Goal: Contribute content

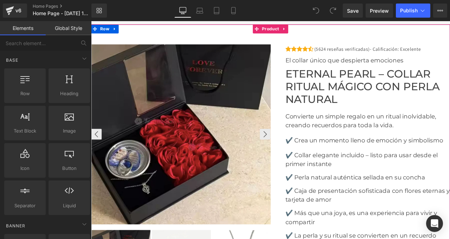
scroll to position [1942, 0]
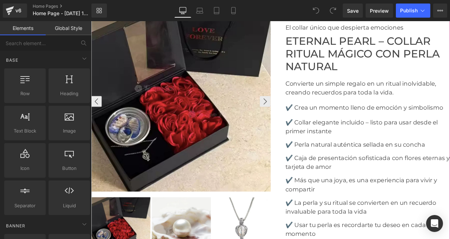
click at [210, 103] on img at bounding box center [198, 116] width 213 height 213
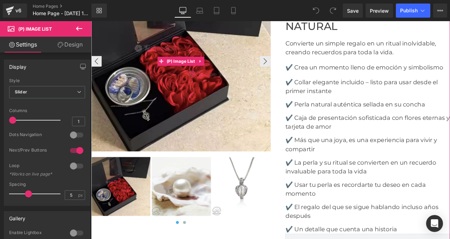
scroll to position [2035, 0]
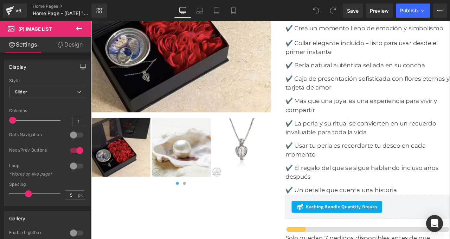
click at [182, 162] on img at bounding box center [198, 170] width 70 height 70
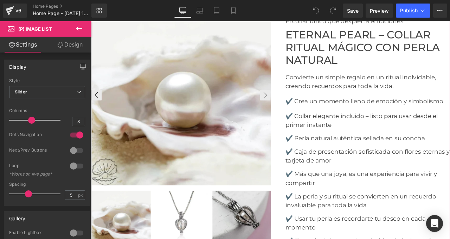
scroll to position [1926, 0]
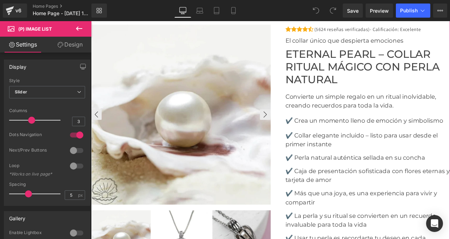
click at [182, 101] on img at bounding box center [198, 131] width 213 height 213
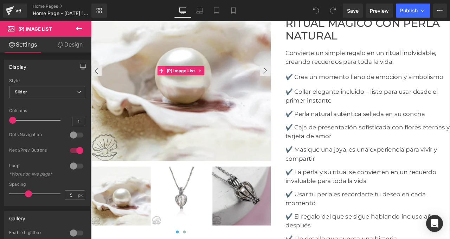
scroll to position [2092, 0]
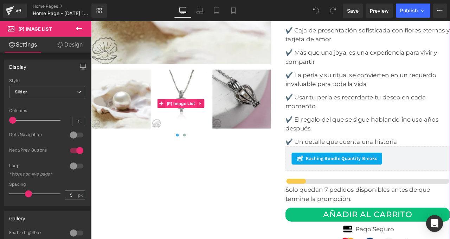
click at [190, 115] on span "(P) Image List" at bounding box center [197, 118] width 37 height 11
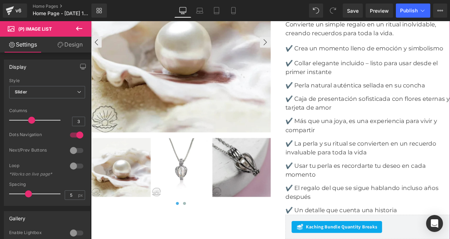
scroll to position [1922, 0]
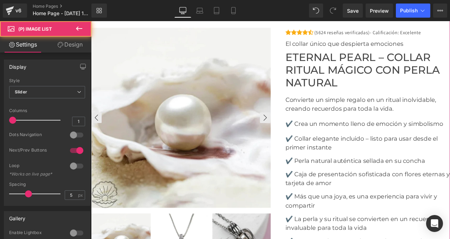
click at [199, 88] on img at bounding box center [198, 135] width 213 height 213
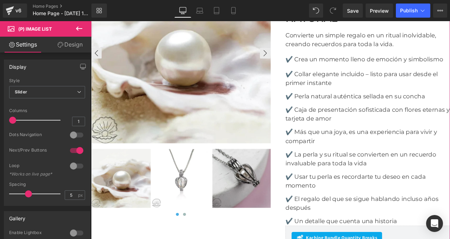
scroll to position [2000, 0]
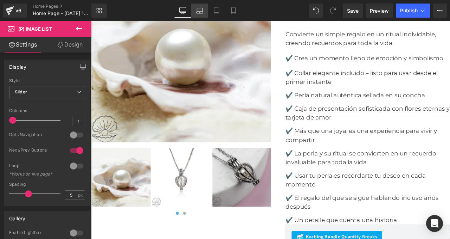
click at [199, 13] on icon at bounding box center [199, 12] width 7 height 2
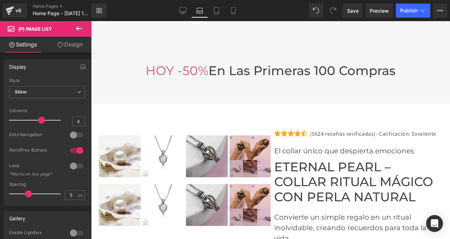
scroll to position [2239, 0]
click at [217, 10] on icon at bounding box center [216, 10] width 7 height 7
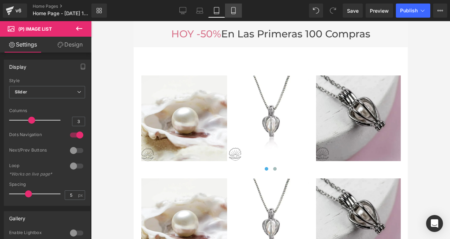
click at [241, 13] on link "Mobile" at bounding box center [233, 11] width 17 height 14
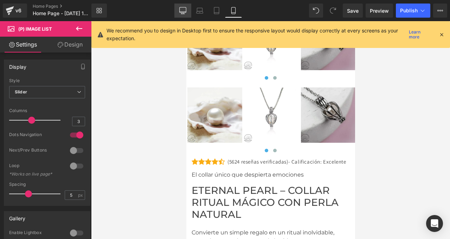
click at [183, 10] on icon at bounding box center [182, 10] width 7 height 7
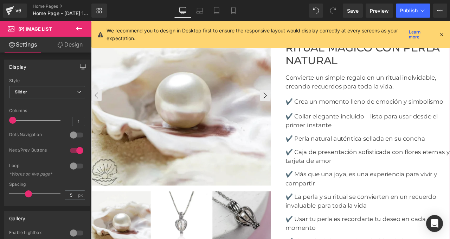
scroll to position [1967, 0]
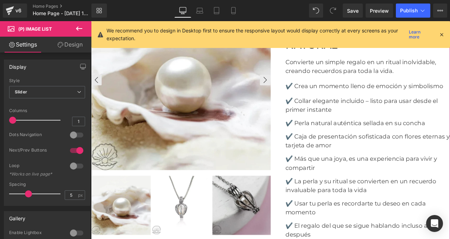
click at [211, 107] on img at bounding box center [198, 91] width 213 height 213
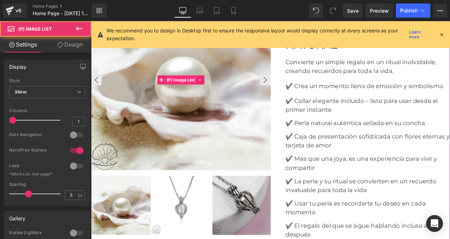
click at [199, 90] on span "(P) Image List" at bounding box center [197, 90] width 37 height 11
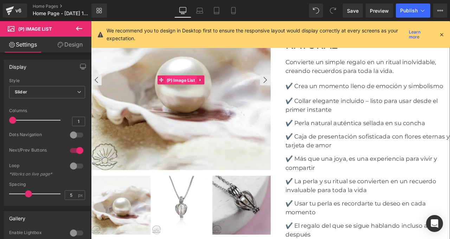
click at [196, 92] on span "(P) Image List" at bounding box center [197, 91] width 37 height 11
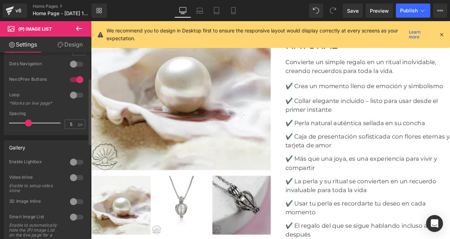
scroll to position [71, 0]
click at [74, 78] on div at bounding box center [76, 78] width 17 height 11
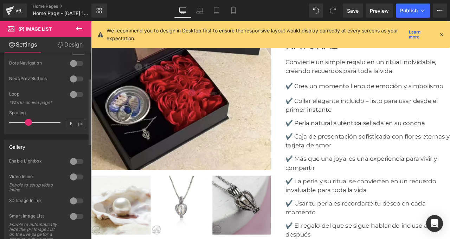
click at [73, 80] on div at bounding box center [76, 78] width 17 height 11
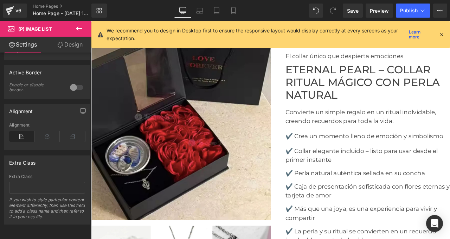
scroll to position [1911, 0]
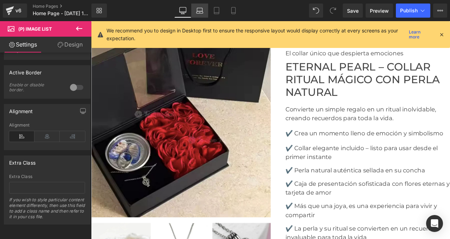
click at [197, 11] on icon at bounding box center [199, 12] width 7 height 2
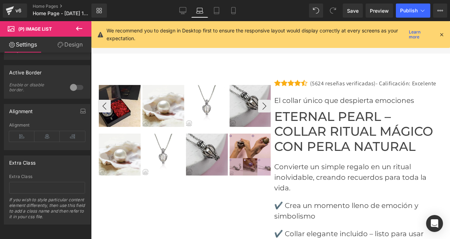
scroll to position [2239, 0]
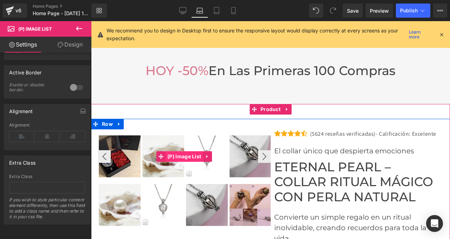
click at [188, 151] on span "(P) Image List" at bounding box center [184, 156] width 37 height 11
click at [183, 151] on span "(P) Image List" at bounding box center [184, 156] width 37 height 11
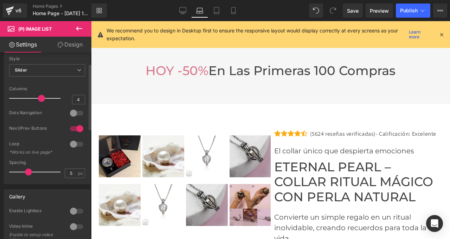
scroll to position [0, 0]
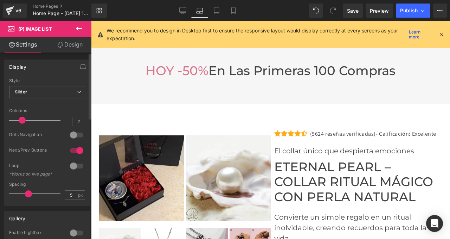
type input "1"
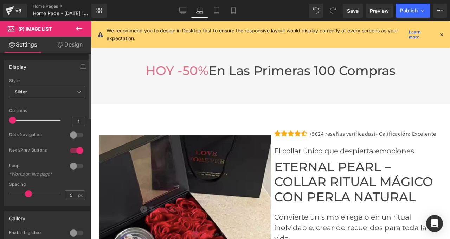
drag, startPoint x: 39, startPoint y: 121, endPoint x: 5, endPoint y: 119, distance: 34.6
click at [5, 119] on div "Default Slider Style Slider Default Slider 1 Columns 1 1 Columns 1 3 Columns 3 …" at bounding box center [47, 141] width 86 height 127
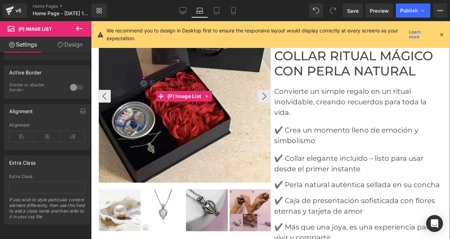
scroll to position [2406, 0]
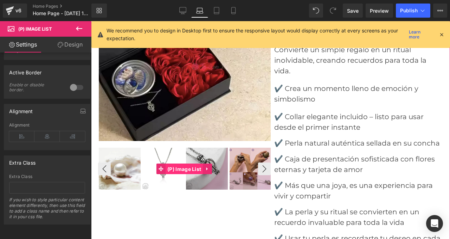
click at [184, 164] on span "(P) Image List" at bounding box center [184, 169] width 37 height 11
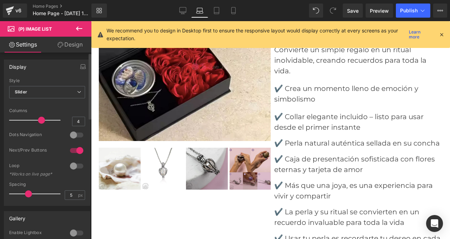
click at [72, 135] on div at bounding box center [76, 134] width 17 height 11
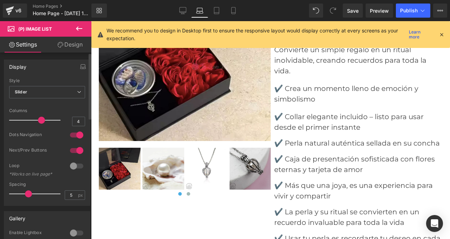
click at [76, 150] on div at bounding box center [76, 150] width 17 height 11
click at [38, 122] on span at bounding box center [41, 119] width 7 height 7
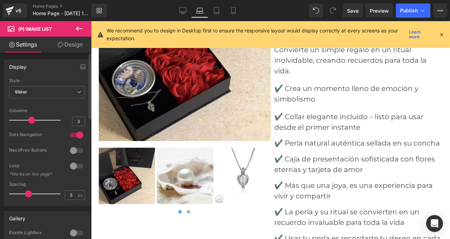
type input "4"
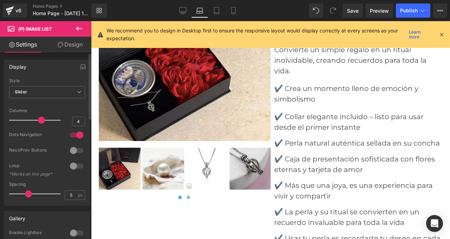
drag, startPoint x: 42, startPoint y: 120, endPoint x: 38, endPoint y: 121, distance: 3.9
click at [38, 121] on span at bounding box center [41, 119] width 7 height 7
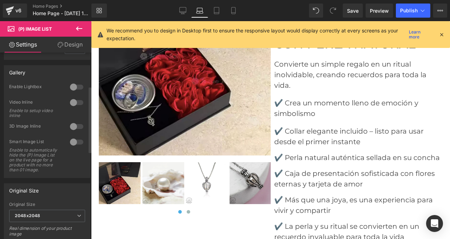
scroll to position [0, 0]
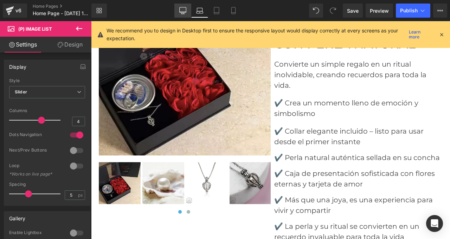
click at [185, 13] on icon at bounding box center [182, 10] width 7 height 7
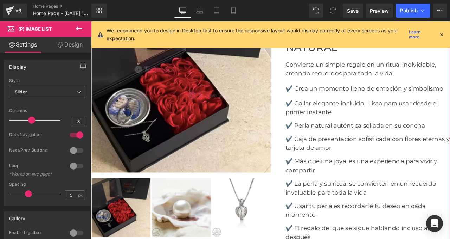
scroll to position [2057, 0]
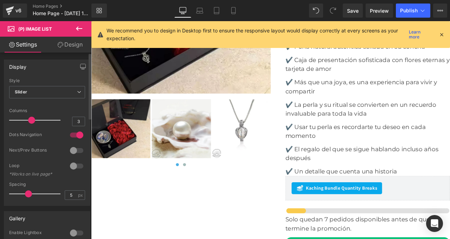
type input "4"
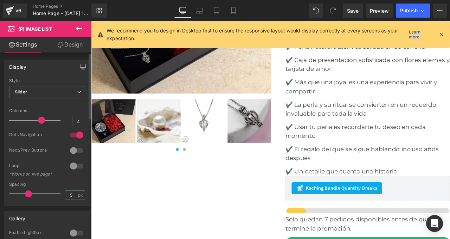
drag, startPoint x: 30, startPoint y: 121, endPoint x: 35, endPoint y: 121, distance: 5.3
click at [35, 121] on div at bounding box center [37, 120] width 48 height 14
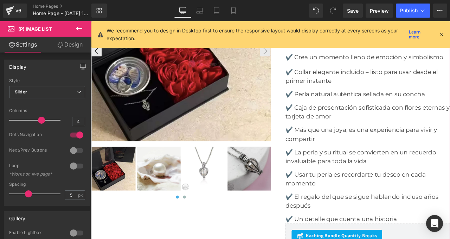
scroll to position [2008, 0]
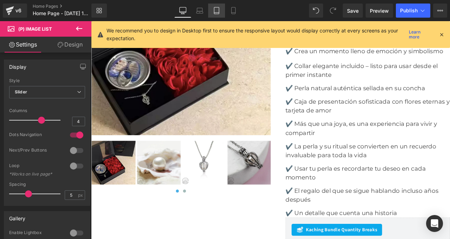
click at [217, 9] on icon at bounding box center [216, 10] width 7 height 7
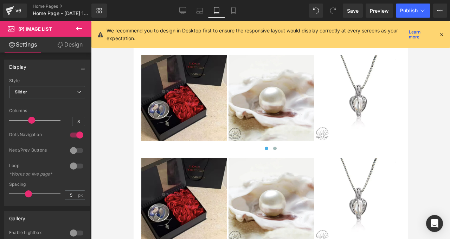
scroll to position [2886, 0]
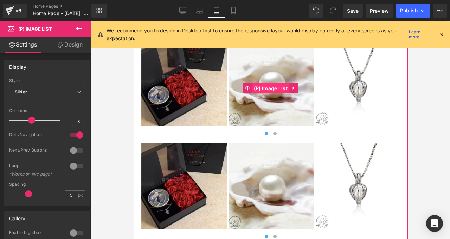
click at [270, 94] on span "(P) Image List" at bounding box center [270, 88] width 37 height 11
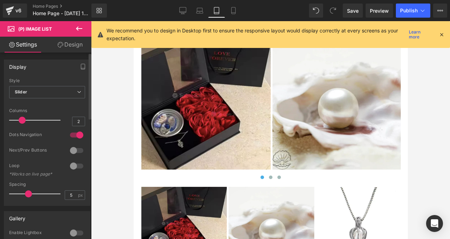
type input "1"
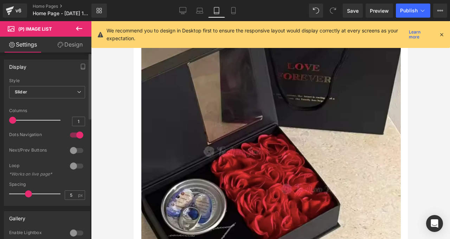
drag, startPoint x: 30, startPoint y: 120, endPoint x: 2, endPoint y: 120, distance: 27.8
click at [2, 120] on div "Display Default Slider Style Slider Default Slider 1 Columns 1 1 Columns 1 1 Co…" at bounding box center [47, 129] width 95 height 151
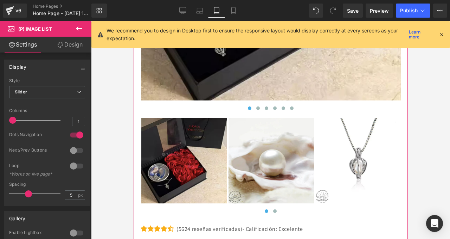
scroll to position [3103, 0]
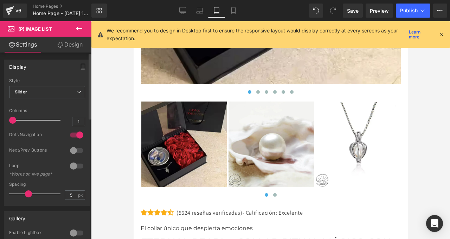
click at [75, 133] on div at bounding box center [76, 134] width 17 height 11
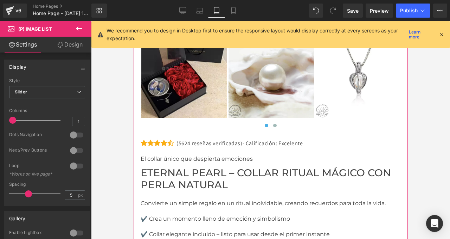
scroll to position [3161, 0]
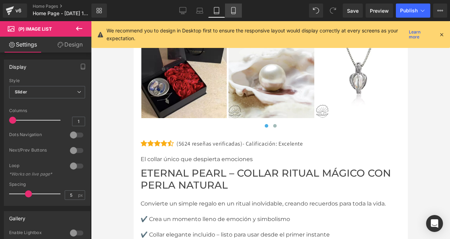
click at [234, 8] on icon at bounding box center [233, 10] width 7 height 7
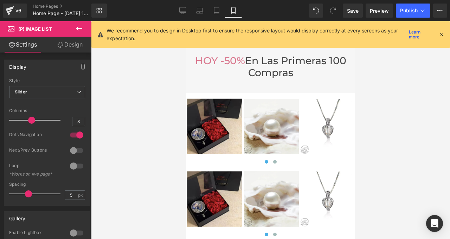
scroll to position [2420, 0]
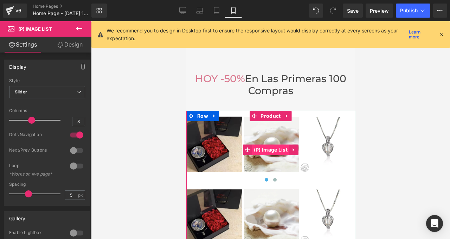
click at [270, 148] on span "(P) Image List" at bounding box center [270, 149] width 37 height 11
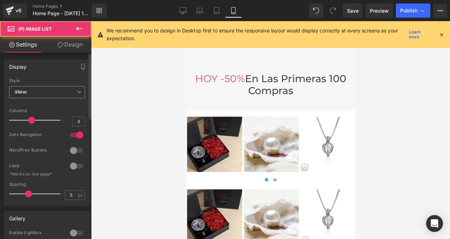
click at [44, 91] on span "Slider" at bounding box center [47, 92] width 76 height 12
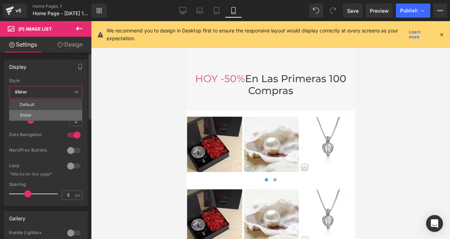
click at [44, 113] on li "Slider" at bounding box center [45, 115] width 73 height 11
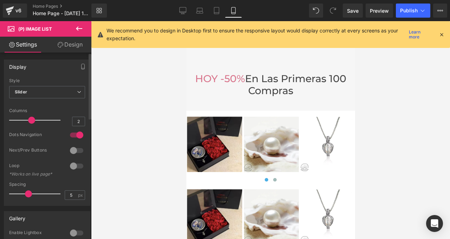
type input "1"
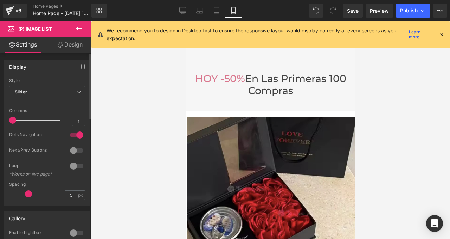
drag, startPoint x: 31, startPoint y: 120, endPoint x: 0, endPoint y: 115, distance: 31.0
click at [0, 115] on div "Display Default Slider Style Slider Default Slider 1 Columns 1 1 Columns 1 1 Co…" at bounding box center [47, 129] width 95 height 151
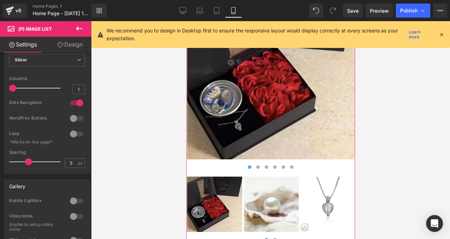
scroll to position [2547, 0]
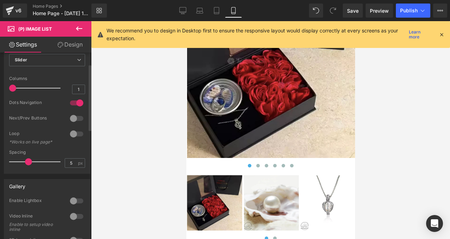
click at [72, 105] on div at bounding box center [76, 102] width 17 height 11
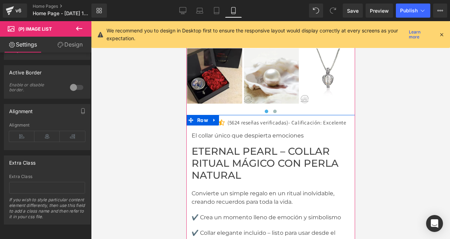
scroll to position [2668, 0]
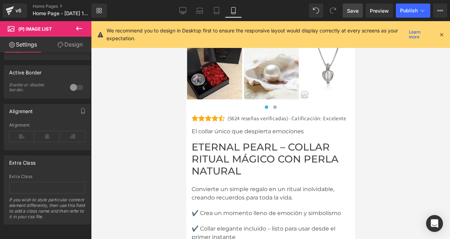
click at [355, 14] on span "Save" at bounding box center [353, 10] width 12 height 7
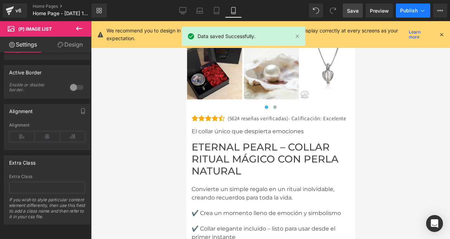
click at [402, 13] on span "Publish" at bounding box center [409, 11] width 18 height 6
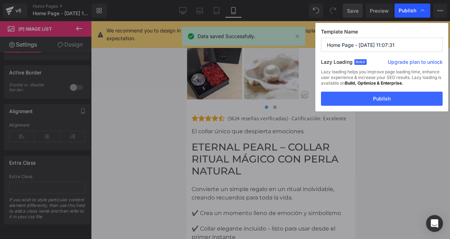
click at [416, 14] on div "Publish" at bounding box center [413, 11] width 36 height 14
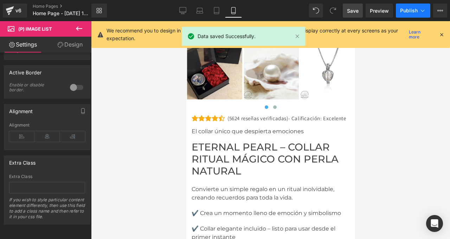
click at [407, 11] on span "Publish" at bounding box center [409, 11] width 18 height 6
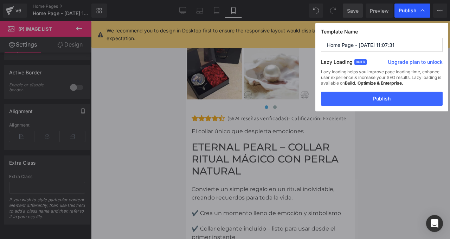
click at [405, 9] on span "Publish" at bounding box center [408, 10] width 18 height 6
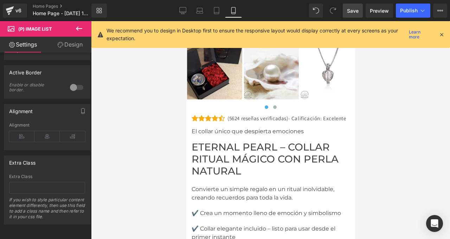
click at [405, 9] on span "Publish" at bounding box center [409, 11] width 18 height 6
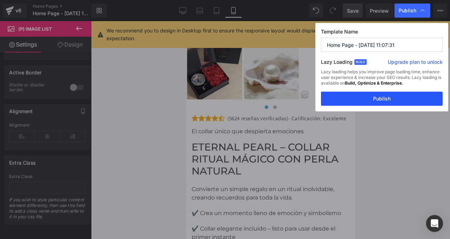
click at [386, 99] on button "Publish" at bounding box center [382, 98] width 122 height 14
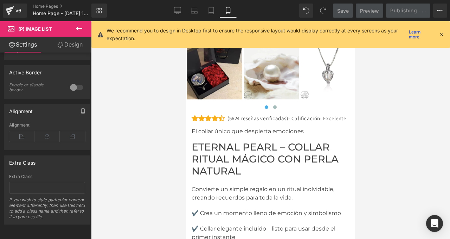
click at [251, 122] on div "Icon Icon Icon Icon Icon Icon List Hoz (5624 reseñas verificadas)- Calificación…" at bounding box center [270, 119] width 158 height 11
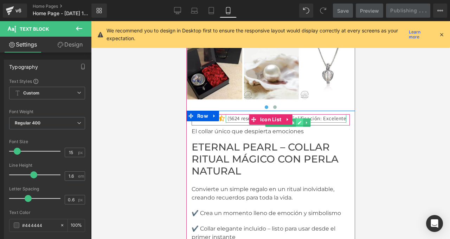
click at [299, 120] on link at bounding box center [299, 122] width 7 height 8
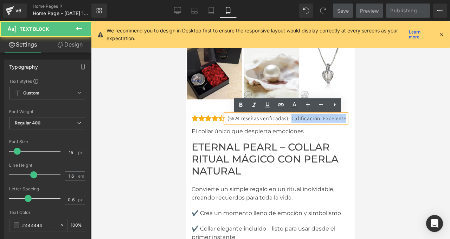
drag, startPoint x: 299, startPoint y: 116, endPoint x: 333, endPoint y: 128, distance: 35.8
click at [333, 122] on p "(5624 reseñas verificadas)- Calificación: Excelente" at bounding box center [286, 118] width 119 height 8
click at [301, 122] on p "(5624 reseñas verificadas)- Calificación: Excelente" at bounding box center [286, 118] width 119 height 8
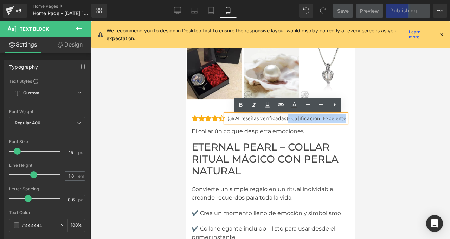
drag, startPoint x: 294, startPoint y: 118, endPoint x: 319, endPoint y: 128, distance: 27.1
click at [319, 122] on p "(5624 reseñas verificadas)- Calificación: Excelente" at bounding box center [286, 118] width 119 height 8
click at [127, 122] on div at bounding box center [270, 129] width 359 height 217
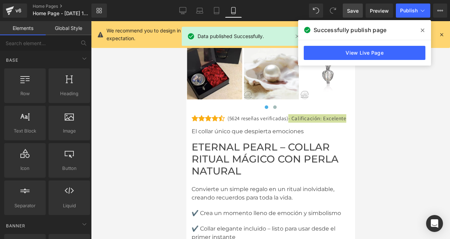
click at [135, 137] on div at bounding box center [270, 129] width 359 height 217
click at [142, 139] on div at bounding box center [270, 129] width 359 height 217
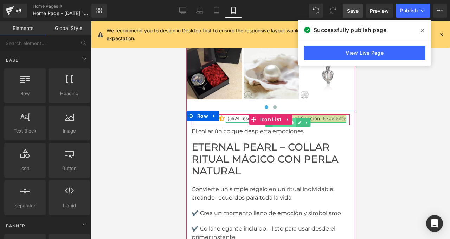
click at [294, 125] on span "Text Block" at bounding box center [283, 122] width 23 height 8
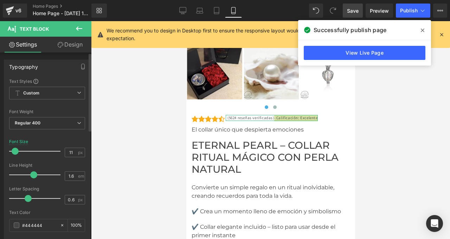
type input "12"
click at [18, 150] on span at bounding box center [15, 150] width 7 height 7
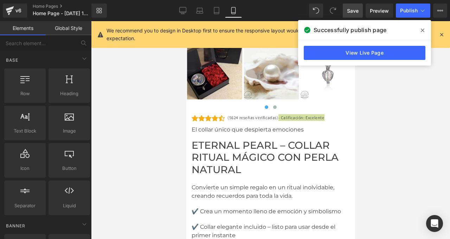
click at [155, 119] on div at bounding box center [270, 129] width 359 height 217
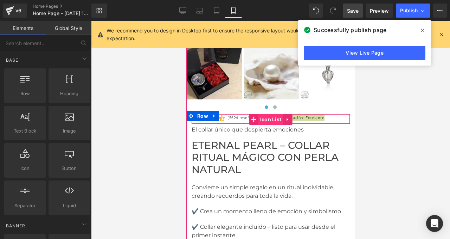
click at [266, 119] on span "Icon List" at bounding box center [270, 119] width 25 height 11
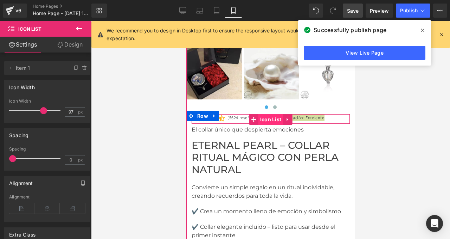
click at [266, 118] on span "Icon List" at bounding box center [270, 119] width 25 height 11
click at [237, 119] on p "(5624 reseñas verificadas)- Calificación: Excelente" at bounding box center [275, 117] width 97 height 7
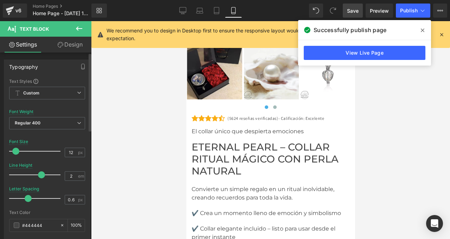
type input "2.1"
drag, startPoint x: 32, startPoint y: 174, endPoint x: 41, endPoint y: 175, distance: 8.8
click at [41, 175] on span at bounding box center [43, 174] width 7 height 7
click at [163, 120] on div at bounding box center [270, 129] width 359 height 217
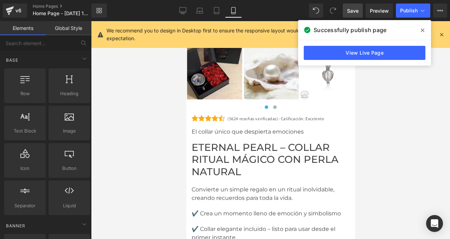
click at [155, 123] on div at bounding box center [270, 129] width 359 height 217
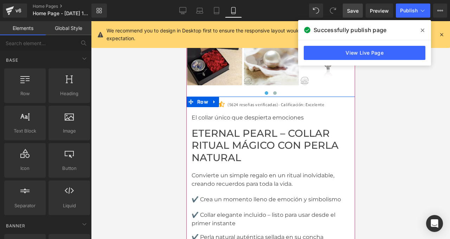
scroll to position [2693, 0]
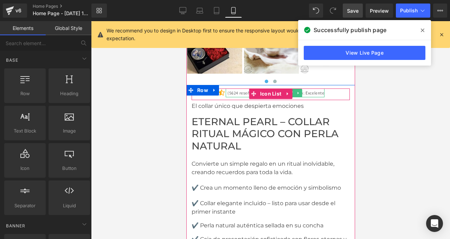
click at [237, 92] on p "(5624 reseñas verificadas)- Calificación: Excelente" at bounding box center [275, 92] width 97 height 9
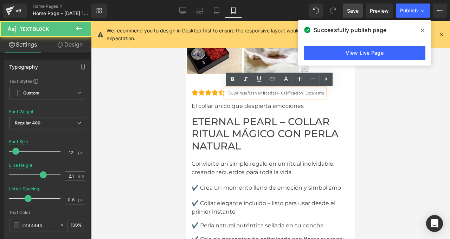
click at [237, 92] on p "(5624 reseñas verificadas)- Calificación: Excelente" at bounding box center [275, 92] width 97 height 9
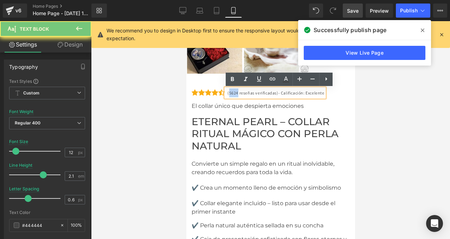
click at [237, 92] on p "(5624 reseñas verificadas)- Calificación: Excelente" at bounding box center [275, 92] width 97 height 9
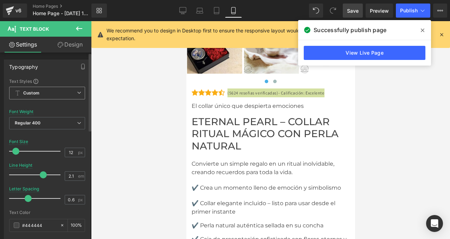
click at [51, 95] on span "Custom" at bounding box center [47, 93] width 76 height 13
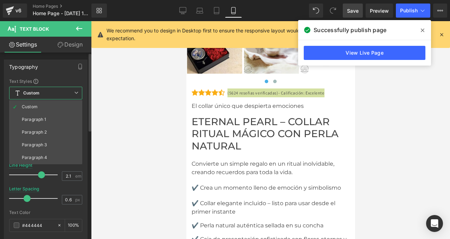
click at [51, 95] on span "Custom" at bounding box center [45, 93] width 73 height 13
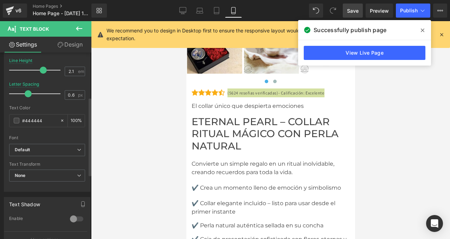
scroll to position [107, 0]
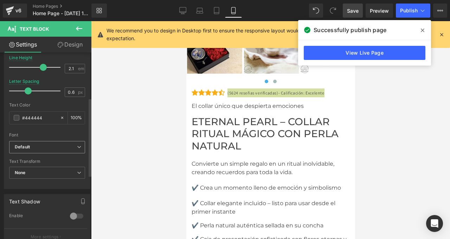
click at [49, 146] on b "Default" at bounding box center [46, 147] width 62 height 6
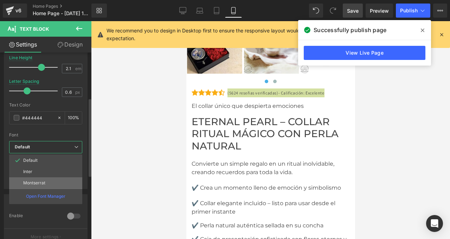
click at [34, 181] on p "Montserrat" at bounding box center [34, 182] width 22 height 5
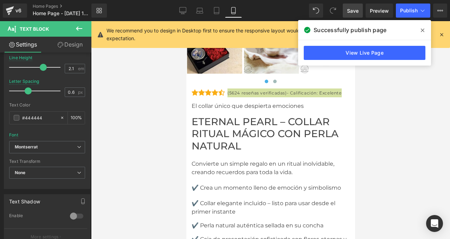
click at [152, 101] on div at bounding box center [270, 129] width 359 height 217
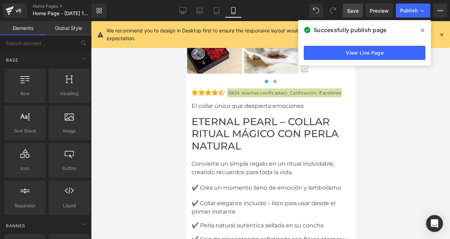
click at [176, 122] on div at bounding box center [270, 129] width 359 height 217
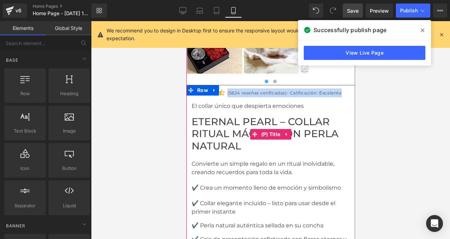
click at [251, 117] on span "Eternal Pearl – Collar Ritual Mágico con Perla Natural" at bounding box center [270, 133] width 158 height 36
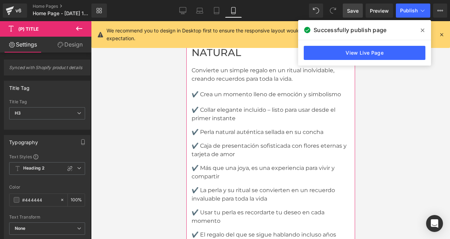
scroll to position [2697, 0]
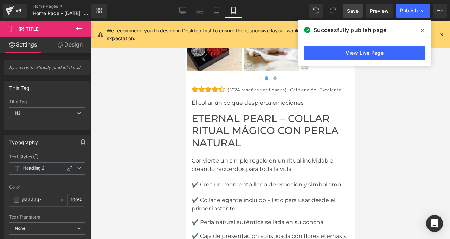
click at [356, 11] on span "Save" at bounding box center [353, 10] width 12 height 7
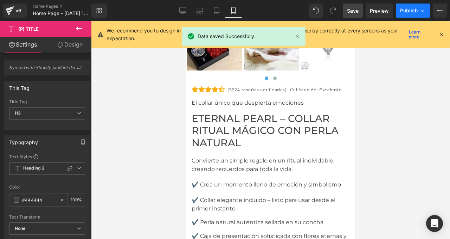
click at [409, 10] on span "Publish" at bounding box center [409, 11] width 18 height 6
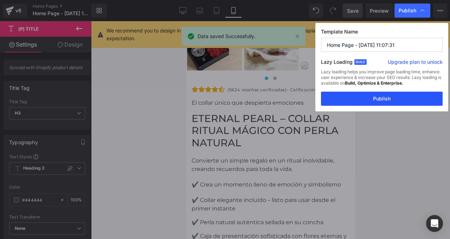
click at [384, 95] on button "Publish" at bounding box center [382, 98] width 122 height 14
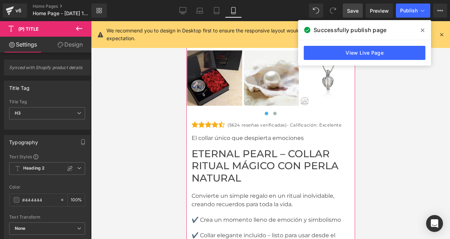
scroll to position [2663, 0]
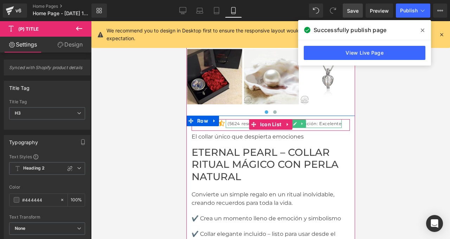
click at [323, 122] on p "(5624 reseñas verificadas)- Calificación: Excelente" at bounding box center [284, 123] width 114 height 9
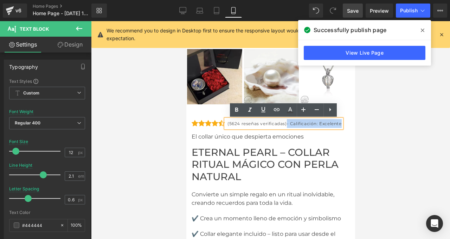
drag, startPoint x: 286, startPoint y: 123, endPoint x: 344, endPoint y: 121, distance: 57.4
click at [344, 121] on div "Icon Icon Icon Icon Icon Icon List Hoz (5624 reseñas verificadas)- Calificación…" at bounding box center [270, 125] width 158 height 12
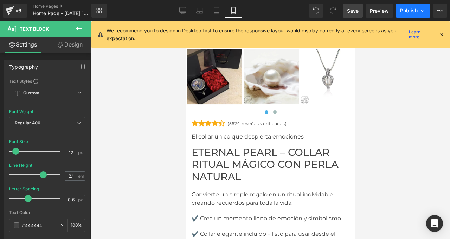
click at [409, 15] on button "Publish" at bounding box center [413, 11] width 34 height 14
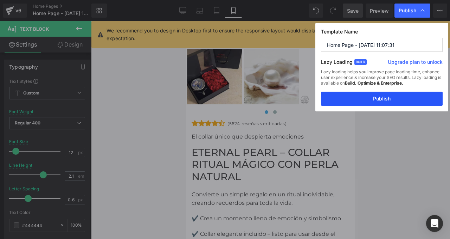
click at [380, 95] on button "Publish" at bounding box center [382, 98] width 122 height 14
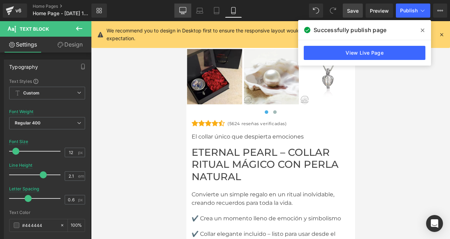
click at [180, 7] on link "Desktop" at bounding box center [182, 11] width 17 height 14
type input "16"
type input "1.6"
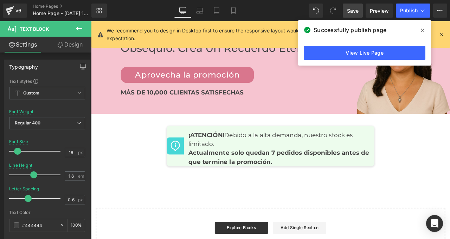
scroll to position [1806, 0]
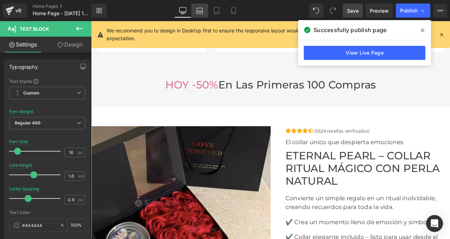
click at [201, 6] on link "Laptop" at bounding box center [199, 11] width 17 height 14
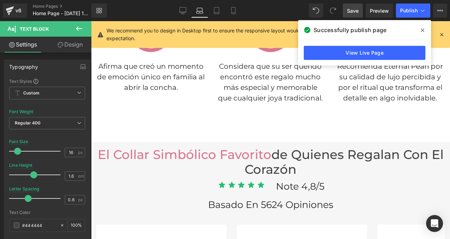
scroll to position [2144, 0]
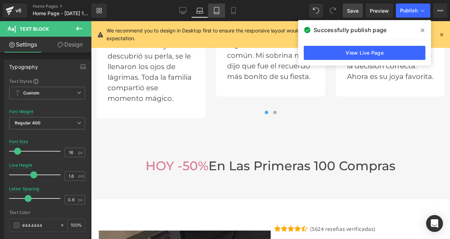
click at [216, 13] on icon at bounding box center [216, 13] width 5 height 0
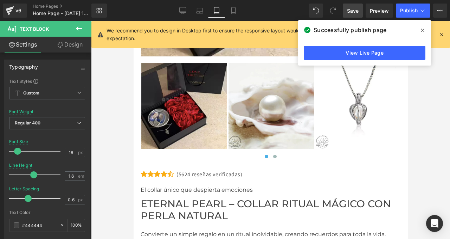
scroll to position [3149, 0]
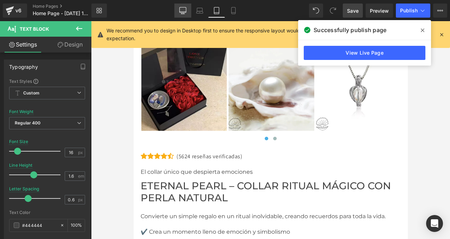
click at [183, 12] on icon at bounding box center [182, 12] width 7 height 0
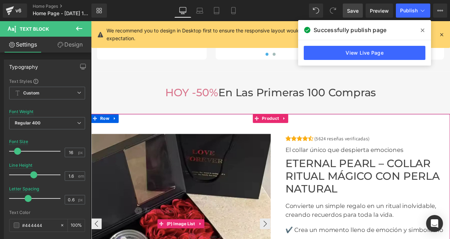
scroll to position [1846, 0]
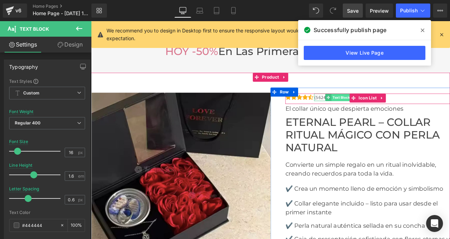
click at [385, 111] on span "Text Block" at bounding box center [387, 111] width 23 height 8
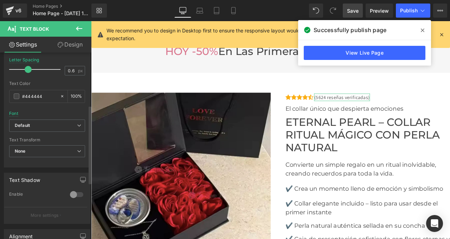
scroll to position [141, 0]
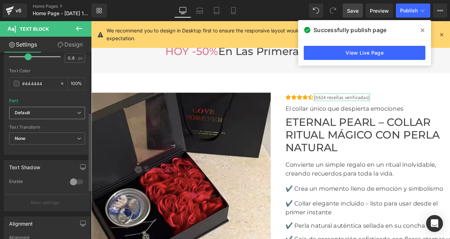
click at [37, 113] on b "Default" at bounding box center [46, 113] width 62 height 6
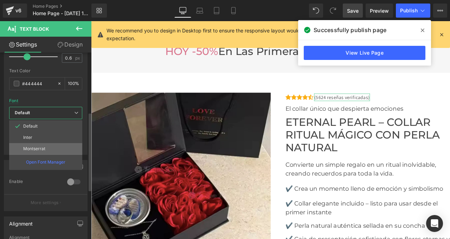
click at [40, 144] on li "Montserrat" at bounding box center [45, 148] width 73 height 11
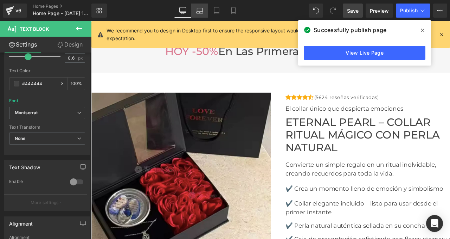
click at [200, 8] on icon at bounding box center [199, 10] width 7 height 7
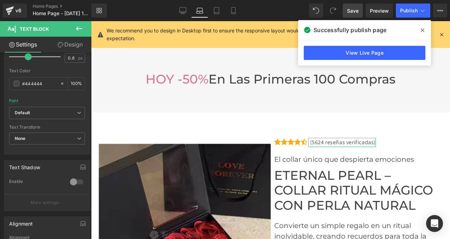
scroll to position [2199, 0]
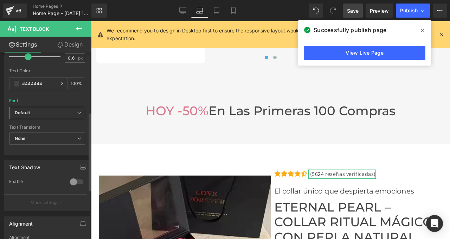
click at [43, 114] on b "Default" at bounding box center [46, 113] width 62 height 6
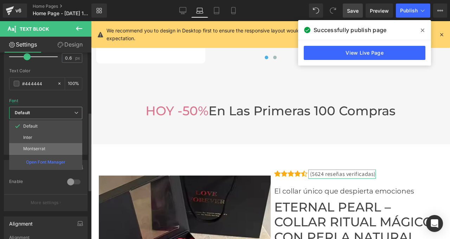
click at [45, 150] on li "Montserrat" at bounding box center [45, 148] width 73 height 11
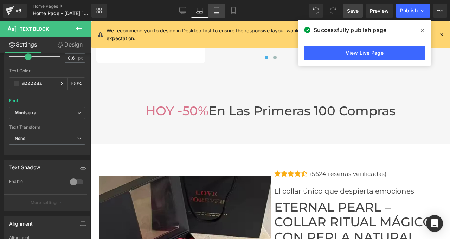
click at [218, 10] on icon at bounding box center [216, 10] width 7 height 7
type input "100"
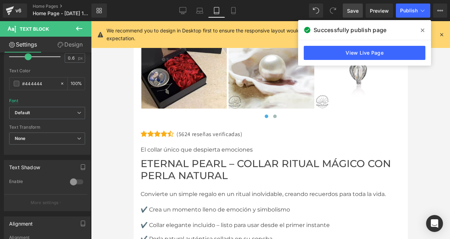
scroll to position [3193, 0]
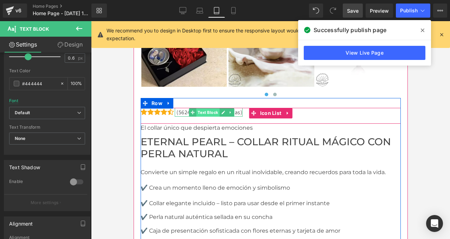
click at [211, 116] on span "Text Block" at bounding box center [207, 112] width 23 height 8
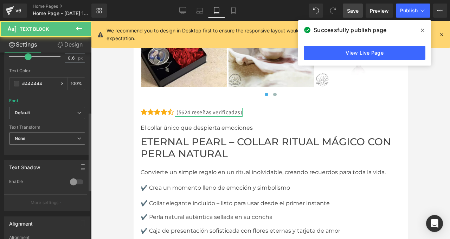
click at [44, 139] on span "None" at bounding box center [47, 138] width 76 height 12
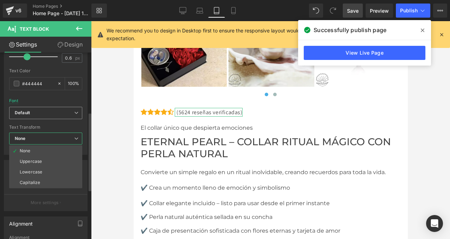
click at [31, 114] on b "Default" at bounding box center [44, 113] width 59 height 6
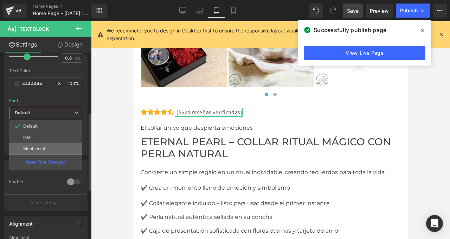
click at [36, 147] on p "Montserrat" at bounding box center [34, 148] width 22 height 5
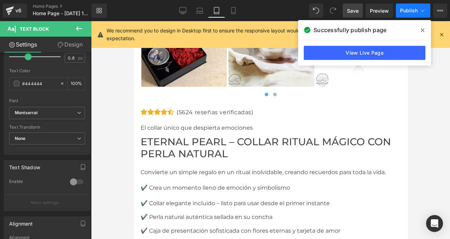
click at [397, 12] on button "Publish" at bounding box center [413, 11] width 34 height 14
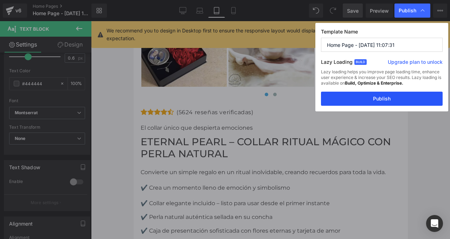
click at [384, 97] on button "Publish" at bounding box center [382, 98] width 122 height 14
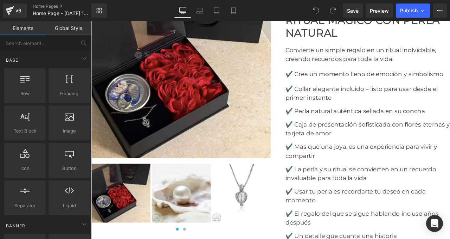
scroll to position [1996, 0]
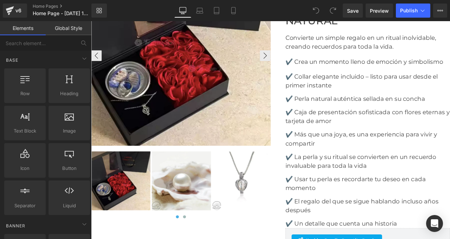
click at [181, 65] on div "‹ ›" at bounding box center [197, 62] width 213 height 214
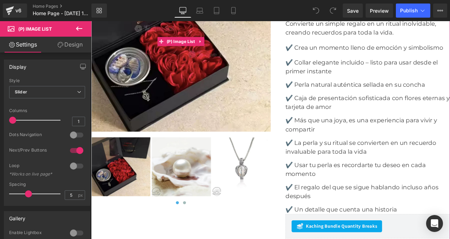
scroll to position [2018, 0]
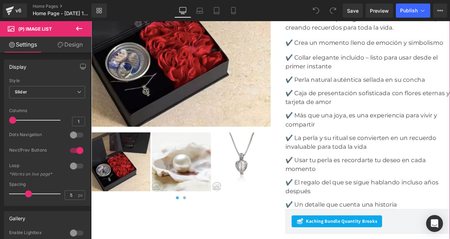
click at [205, 177] on img at bounding box center [198, 188] width 70 height 70
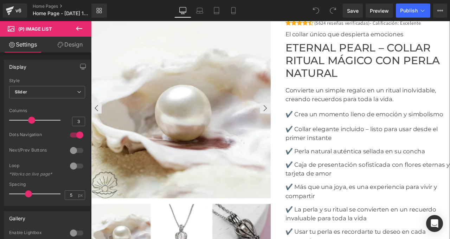
scroll to position [1928, 0]
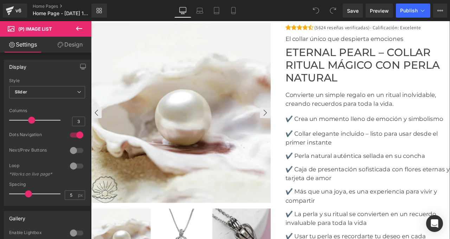
click at [212, 85] on img at bounding box center [198, 129] width 213 height 213
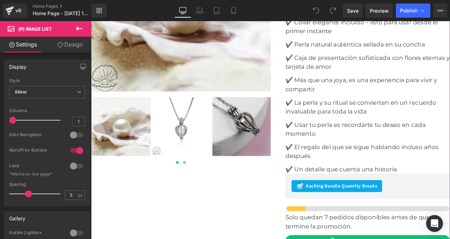
scroll to position [2069, 0]
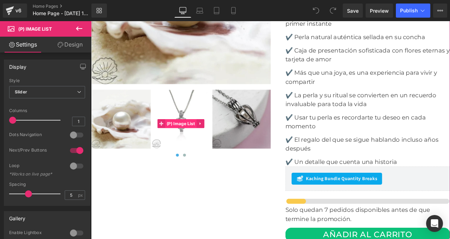
click at [185, 137] on span "(P) Image List" at bounding box center [197, 142] width 37 height 11
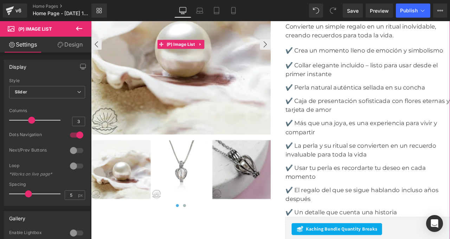
scroll to position [1971, 0]
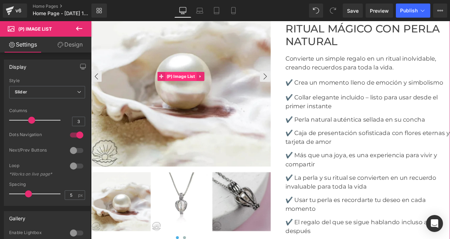
click at [199, 84] on span "(P) Image List" at bounding box center [197, 86] width 37 height 11
click at [194, 85] on span "(P) Image List" at bounding box center [197, 87] width 37 height 11
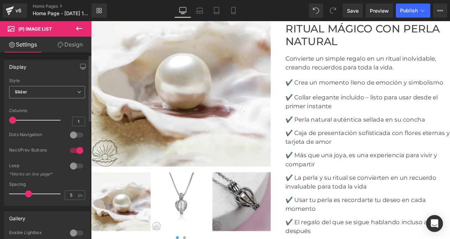
scroll to position [25, 0]
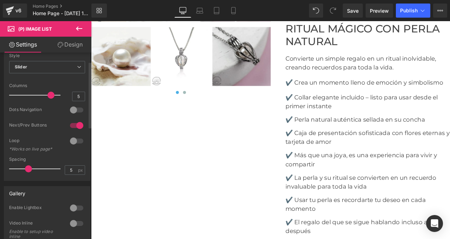
drag, startPoint x: 12, startPoint y: 96, endPoint x: 49, endPoint y: 96, distance: 36.2
click at [49, 96] on span at bounding box center [50, 94] width 7 height 7
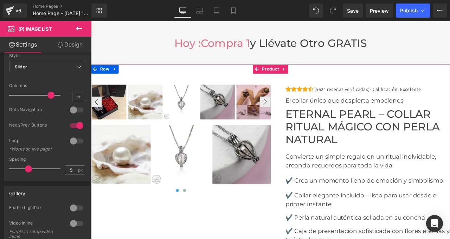
scroll to position [1849, 0]
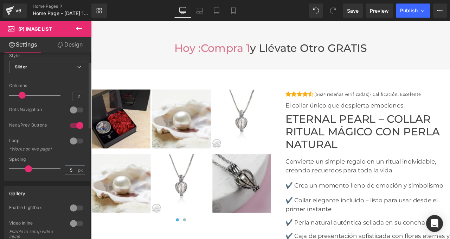
type input "1"
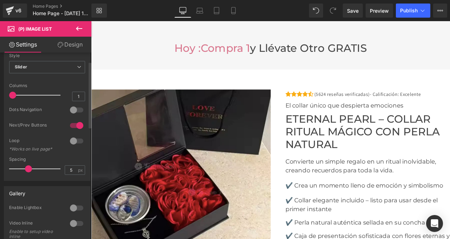
drag, startPoint x: 49, startPoint y: 95, endPoint x: 0, endPoint y: 93, distance: 48.6
click at [0, 93] on div "Display Default Slider Style Slider Default Slider 1 Columns 1 4 Columns 4 3 Co…" at bounding box center [47, 104] width 95 height 151
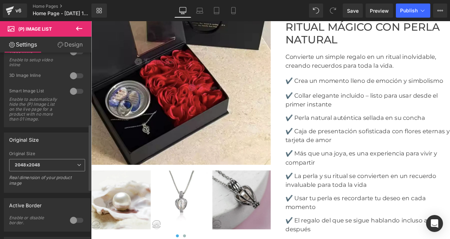
scroll to position [202, 0]
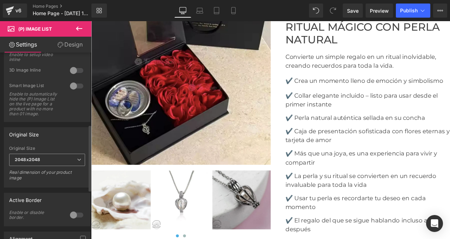
click at [31, 162] on b "2048x2048" at bounding box center [27, 159] width 25 height 5
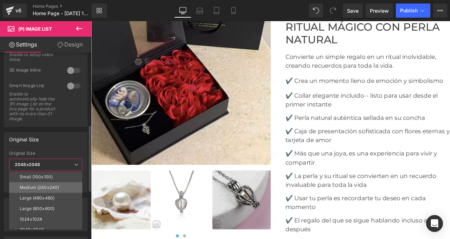
scroll to position [6, 0]
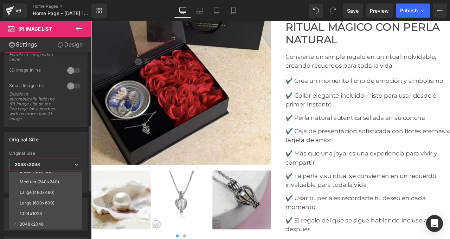
click at [51, 143] on div "Original Size" at bounding box center [45, 138] width 83 height 13
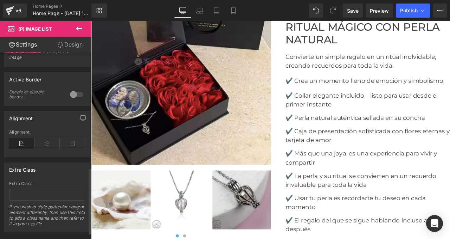
scroll to position [339, 0]
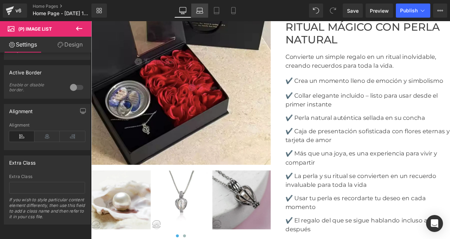
click at [202, 11] on icon at bounding box center [199, 12] width 7 height 2
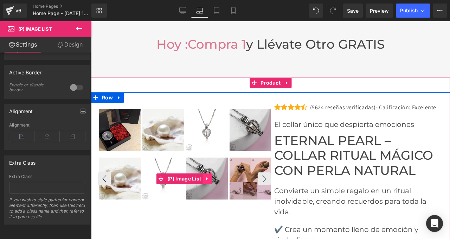
scroll to position [2273, 0]
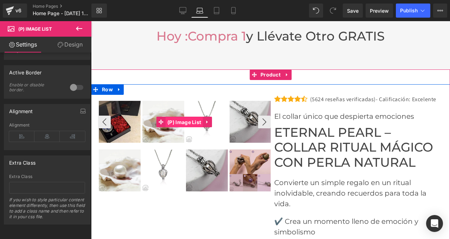
click at [184, 117] on span "(P) Image List" at bounding box center [184, 122] width 37 height 11
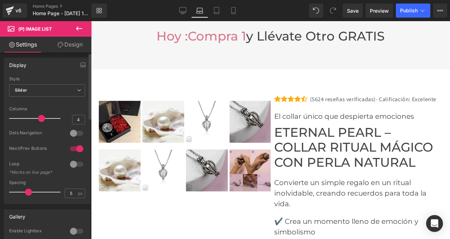
scroll to position [0, 0]
type input "1"
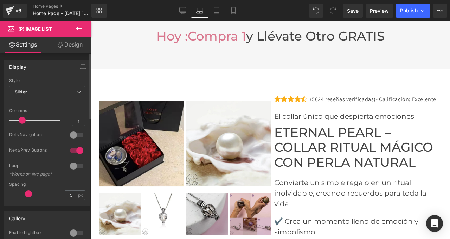
drag, startPoint x: 40, startPoint y: 120, endPoint x: 0, endPoint y: 116, distance: 40.6
click at [0, 117] on div "Display Default Slider Style Slider Default Slider 1 Columns 1 1 Columns 1 3 Co…" at bounding box center [47, 129] width 95 height 151
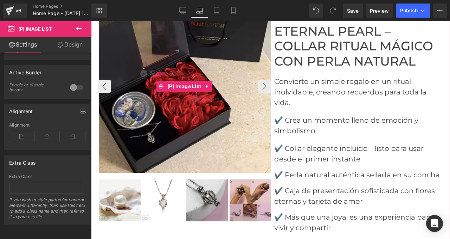
scroll to position [2376, 0]
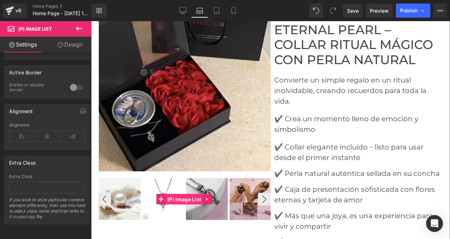
click at [180, 194] on span "(P) Image List" at bounding box center [184, 199] width 37 height 11
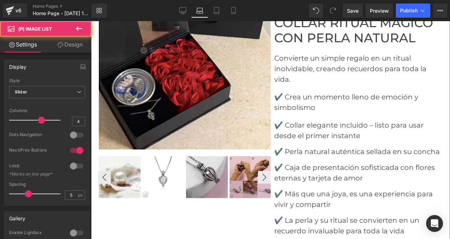
scroll to position [2411, 0]
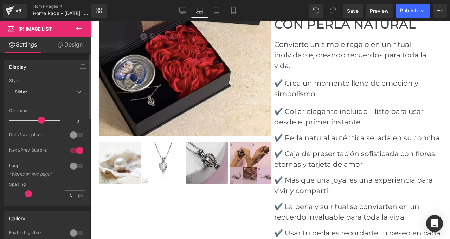
click at [71, 133] on div at bounding box center [76, 134] width 17 height 11
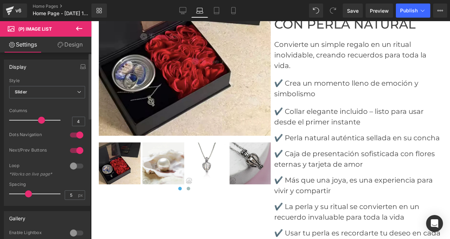
click at [78, 151] on div at bounding box center [76, 150] width 17 height 11
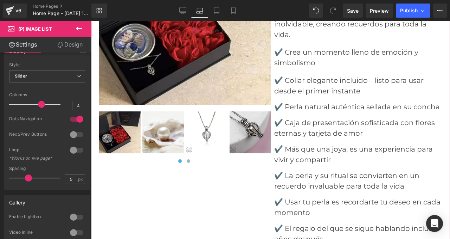
scroll to position [2427, 0]
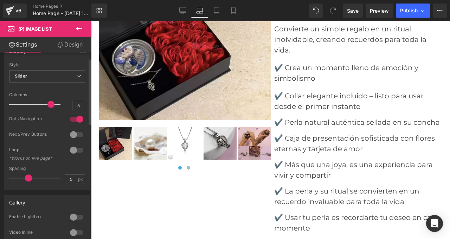
type input "4"
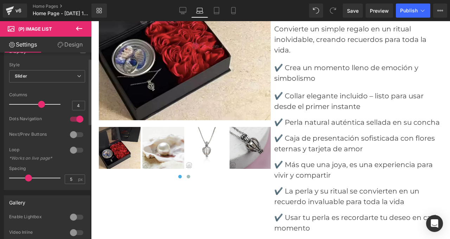
click at [39, 101] on span at bounding box center [41, 104] width 7 height 7
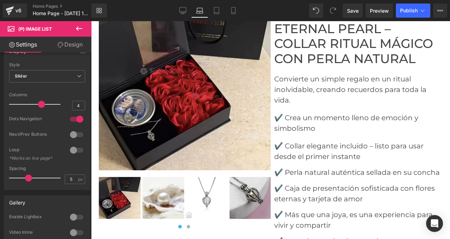
scroll to position [2384, 0]
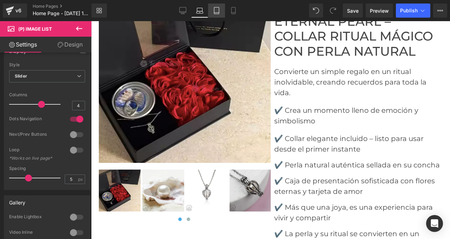
click at [216, 13] on icon at bounding box center [216, 10] width 7 height 7
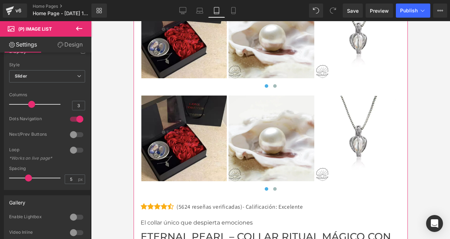
scroll to position [2885, 0]
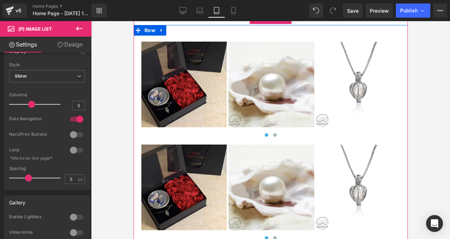
click at [272, 102] on img at bounding box center [270, 84] width 85 height 85
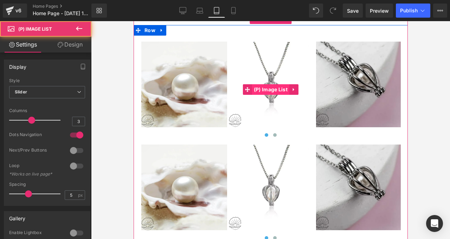
click at [271, 95] on span "(P) Image List" at bounding box center [270, 89] width 37 height 11
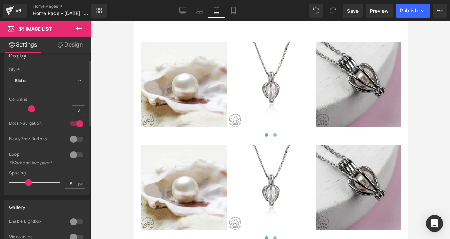
scroll to position [24, 0]
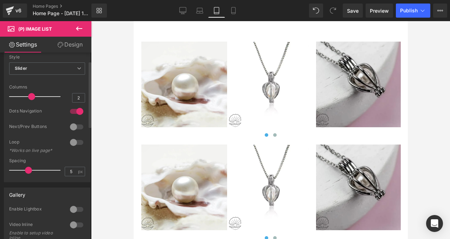
type input "1"
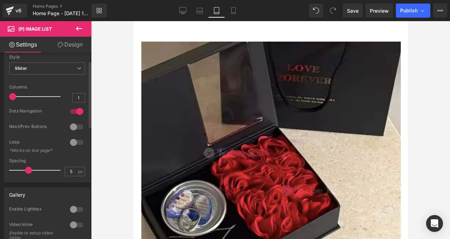
drag, startPoint x: 30, startPoint y: 98, endPoint x: 0, endPoint y: 90, distance: 30.9
click at [0, 90] on div "Display Default Slider Style Slider Default Slider 1 Columns 1 1 Columns 1 1 Co…" at bounding box center [47, 106] width 95 height 151
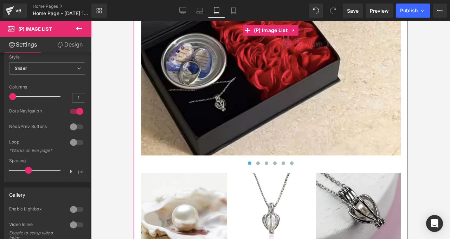
scroll to position [3042, 0]
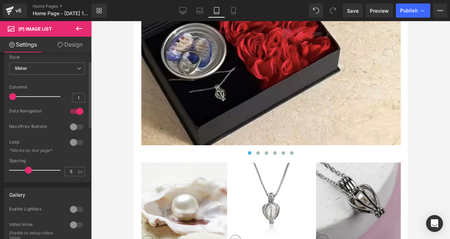
click at [74, 110] on div at bounding box center [76, 111] width 17 height 11
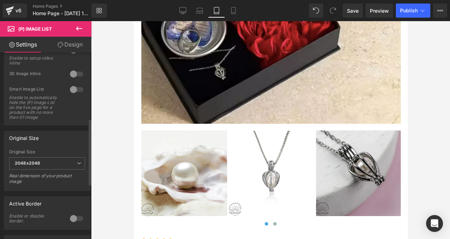
scroll to position [200, 0]
click at [45, 167] on span "2048x2048" at bounding box center [47, 161] width 76 height 12
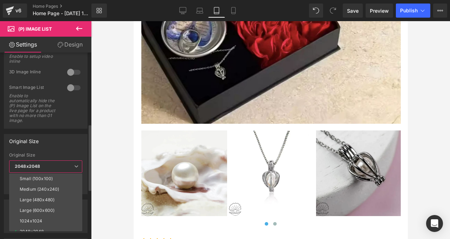
click at [45, 171] on span "2048x2048" at bounding box center [45, 166] width 73 height 12
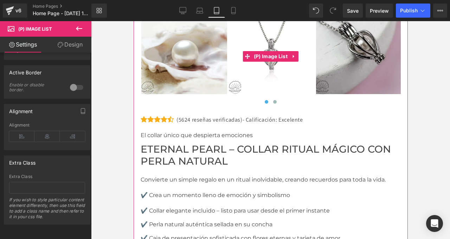
scroll to position [3147, 0]
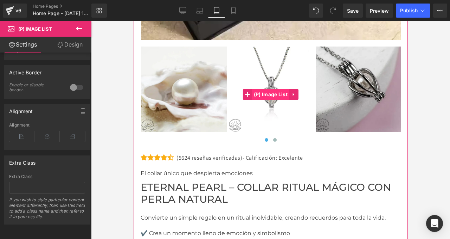
click at [272, 100] on span "(P) Image List" at bounding box center [270, 94] width 37 height 11
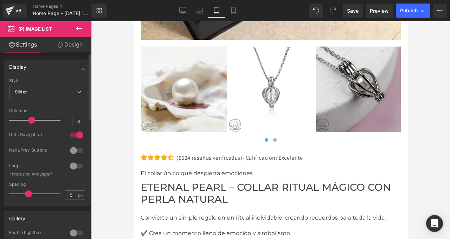
type input "4"
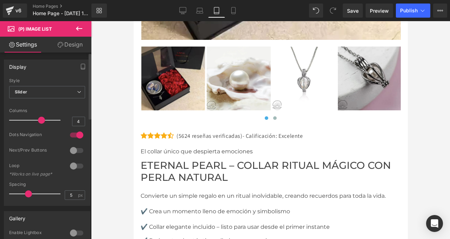
drag, startPoint x: 30, startPoint y: 119, endPoint x: 39, endPoint y: 120, distance: 9.9
click at [39, 120] on span at bounding box center [41, 119] width 7 height 7
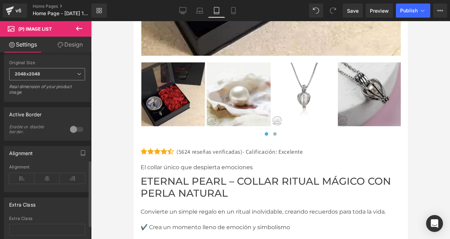
scroll to position [339, 0]
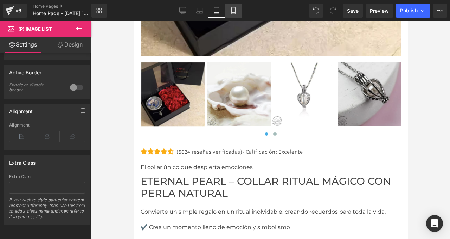
click at [237, 14] on link "Mobile" at bounding box center [233, 11] width 17 height 14
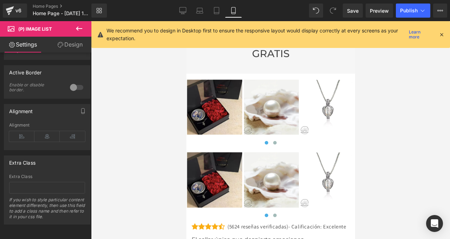
scroll to position [2452, 0]
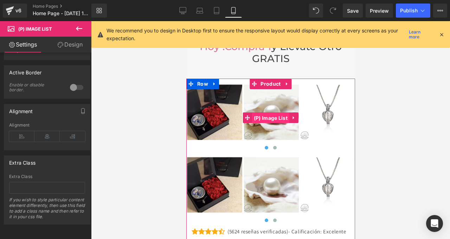
click at [268, 117] on span "(P) Image List" at bounding box center [270, 118] width 37 height 11
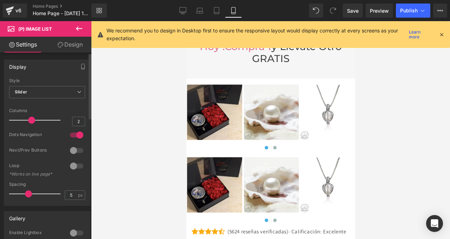
type input "1"
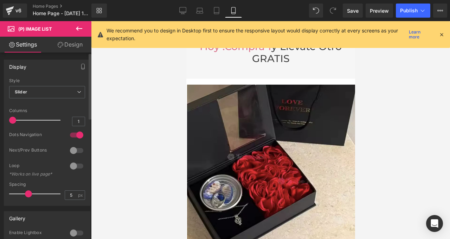
drag, startPoint x: 33, startPoint y: 120, endPoint x: 0, endPoint y: 114, distance: 34.0
click at [0, 114] on div "Display Default Slider Style Slider Default Slider 1 Columns 1 1 Columns 1 1 Co…" at bounding box center [47, 129] width 95 height 151
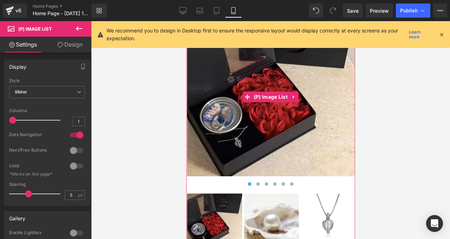
scroll to position [2530, 0]
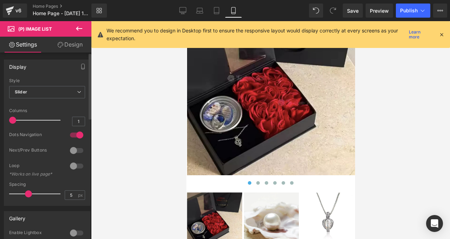
click at [73, 134] on div at bounding box center [76, 134] width 17 height 11
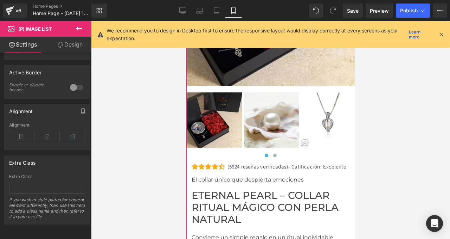
scroll to position [2624, 0]
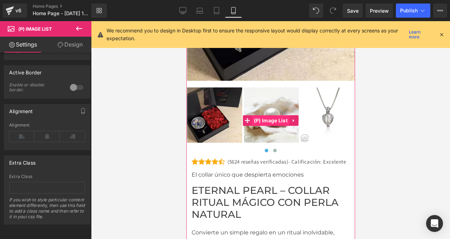
click at [269, 118] on span "(P) Image List" at bounding box center [270, 120] width 37 height 11
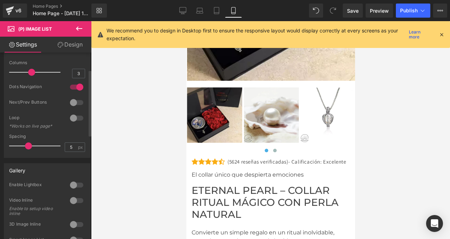
scroll to position [0, 0]
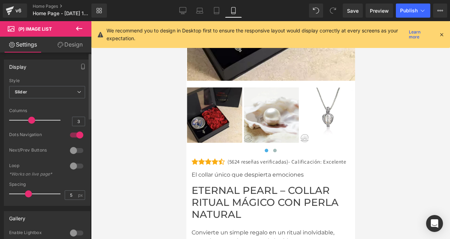
type input "4"
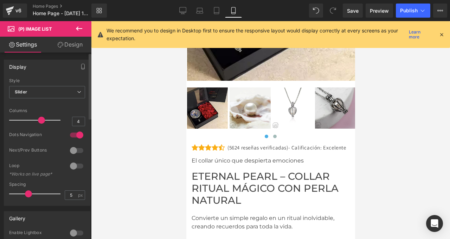
drag, startPoint x: 30, startPoint y: 121, endPoint x: 36, endPoint y: 121, distance: 6.0
click at [36, 121] on div at bounding box center [37, 120] width 48 height 14
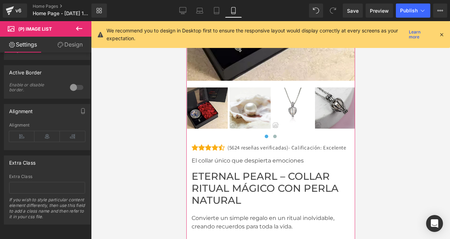
scroll to position [2545, 0]
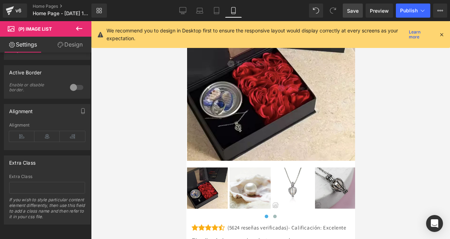
click at [356, 8] on span "Save" at bounding box center [353, 10] width 12 height 7
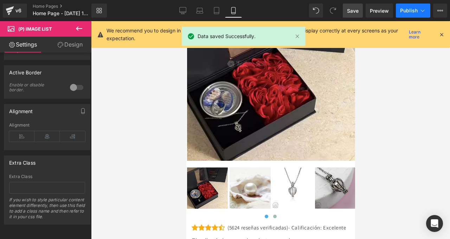
click at [404, 9] on span "Publish" at bounding box center [409, 11] width 18 height 6
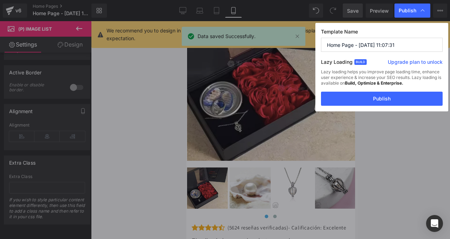
click at [406, 11] on span "Publish" at bounding box center [408, 10] width 18 height 6
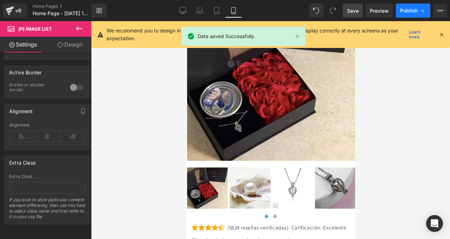
click at [368, 101] on div at bounding box center [270, 129] width 359 height 217
click at [409, 14] on button "Publish" at bounding box center [413, 11] width 34 height 14
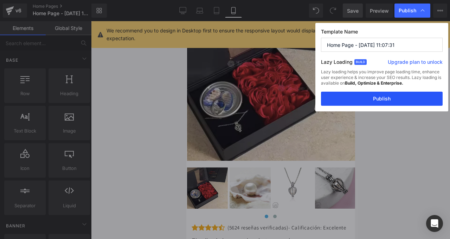
click at [381, 99] on button "Publish" at bounding box center [382, 98] width 122 height 14
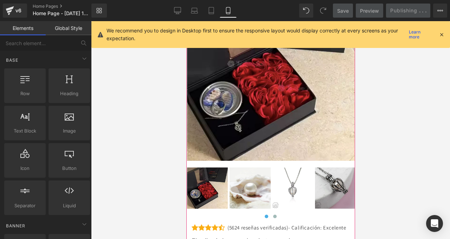
scroll to position [2609, 0]
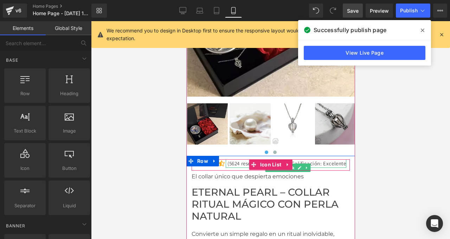
click at [237, 165] on p "(5624 reseñas verificadas)- Calificación: Excelente" at bounding box center [286, 163] width 119 height 8
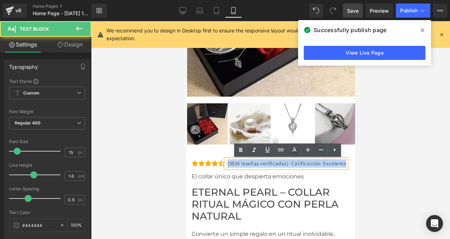
drag, startPoint x: 227, startPoint y: 163, endPoint x: 256, endPoint y: 172, distance: 29.7
click at [256, 167] on p "(5624 reseñas verificadas)- Calificación: Excelente" at bounding box center [286, 163] width 119 height 8
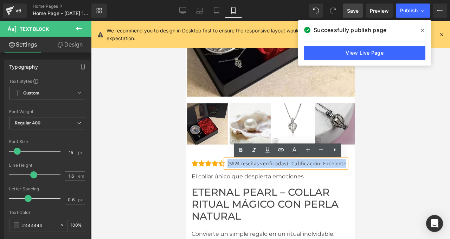
click at [302, 165] on p "(5624 reseñas verificadas)- Calificación: Excelente" at bounding box center [286, 163] width 119 height 8
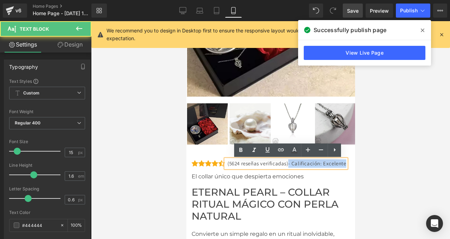
drag, startPoint x: 295, startPoint y: 163, endPoint x: 306, endPoint y: 170, distance: 14.0
click at [306, 167] on p "(5624 reseñas verificadas)- Calificación: Excelente" at bounding box center [286, 163] width 119 height 8
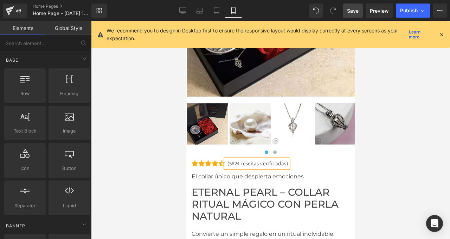
click at [133, 154] on div at bounding box center [270, 129] width 359 height 217
click at [359, 11] on span "Save" at bounding box center [353, 10] width 12 height 7
click at [413, 18] on div "Library Mobile Desktop Laptop Tablet Mobile Save Preview Publish Scheduled Upgr…" at bounding box center [270, 10] width 359 height 21
click at [411, 15] on button "Publish" at bounding box center [413, 11] width 34 height 14
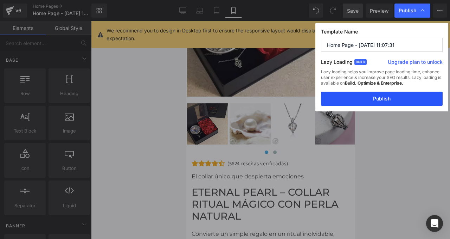
click at [382, 92] on button "Publish" at bounding box center [382, 98] width 122 height 14
